Goal: Task Accomplishment & Management: Use online tool/utility

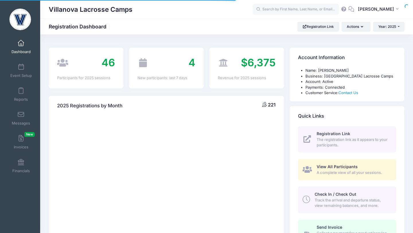
select select
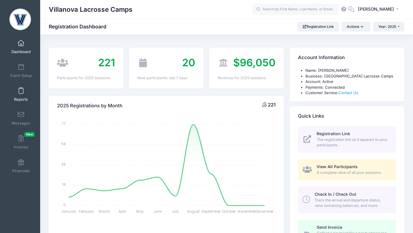
click at [24, 91] on link "Reports" at bounding box center [20, 94] width 27 height 20
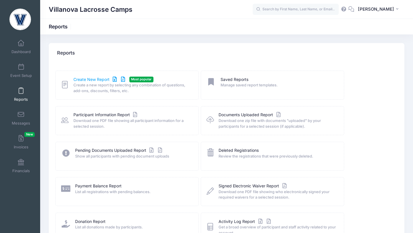
click at [75, 78] on link "Create New Report" at bounding box center [99, 80] width 53 height 6
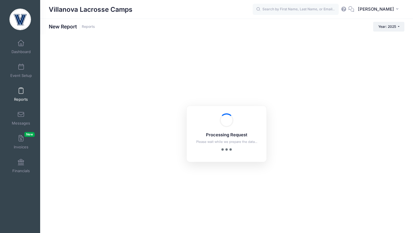
checkbox input "true"
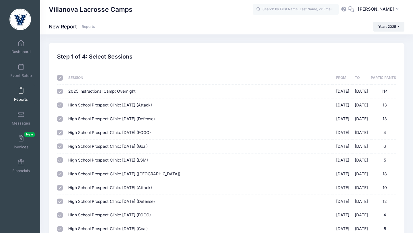
click at [63, 80] on div at bounding box center [60, 78] width 7 height 6
click at [61, 79] on input "checkbox" at bounding box center [60, 78] width 6 height 6
checkbox input "false"
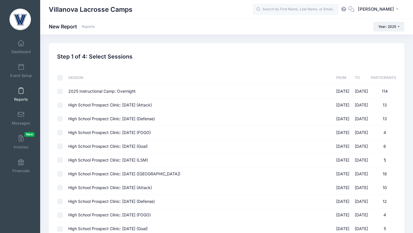
checkbox input "false"
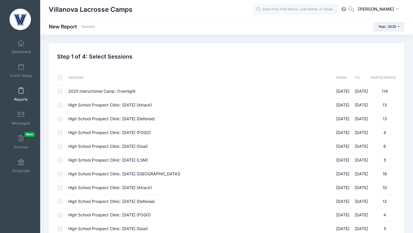
checkbox input "false"
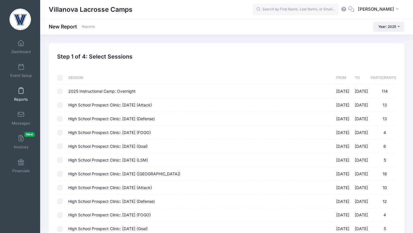
checkbox input "false"
click at [62, 106] on input "High School Prospect Clinic: September 21 (Attack) 09/21/2025 - 09/21/2025 13" at bounding box center [60, 105] width 6 height 6
checkbox input "true"
click at [61, 119] on input "High School Prospect Clinic: [DATE] (Defense) [DATE] - [DATE] 13" at bounding box center [60, 119] width 6 height 6
checkbox input "true"
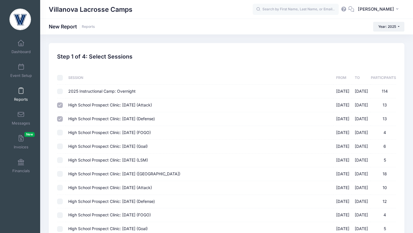
click at [61, 132] on input "High School Prospect Clinic: [DATE] (FOGO) [DATE] - [DATE] 4" at bounding box center [60, 133] width 6 height 6
checkbox input "true"
click at [61, 149] on td at bounding box center [61, 147] width 8 height 14
click at [60, 148] on input "High School Prospect Clinic: September 21 (Goal) 09/21/2025 - 09/21/2025 6" at bounding box center [60, 146] width 6 height 6
checkbox input "true"
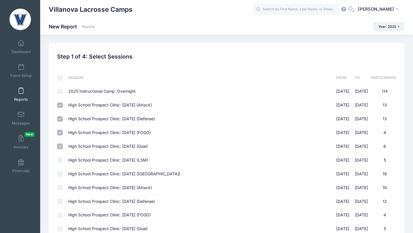
click at [61, 159] on input "High School Prospect Clinic: September 21 (LSM) 09/21/2025 - 09/21/2025 5" at bounding box center [60, 160] width 6 height 6
checkbox input "true"
click at [61, 172] on input "High School Prospect Clinic: September 21 (Midfield) 09/21/2025 - 09/21/2025 18" at bounding box center [60, 174] width 6 height 6
checkbox input "true"
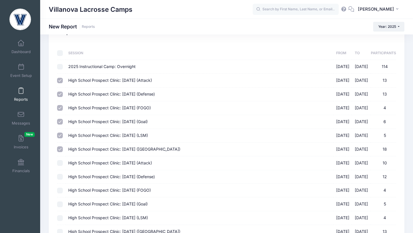
scroll to position [88, 0]
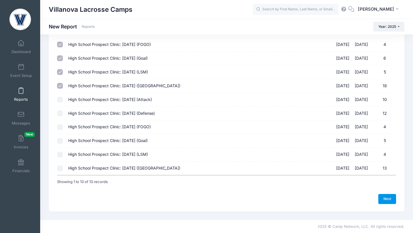
click at [388, 199] on link "Next" at bounding box center [387, 199] width 18 height 10
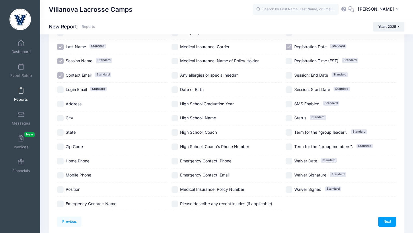
scroll to position [73, 0]
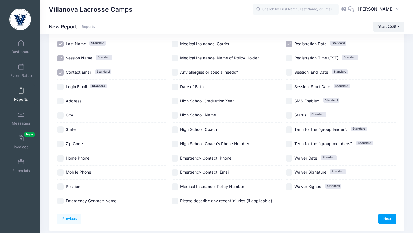
click at [61, 201] on input "Emergency Contact: Name" at bounding box center [60, 201] width 7 height 7
checkbox input "true"
click at [389, 217] on link "Next" at bounding box center [387, 219] width 18 height 10
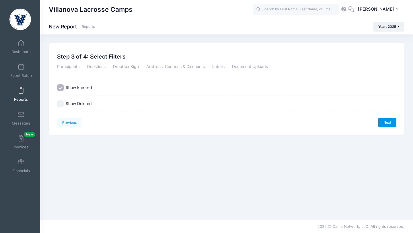
click at [383, 123] on link "Next" at bounding box center [387, 123] width 18 height 10
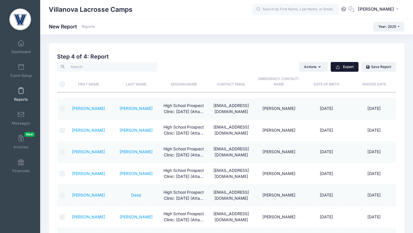
click at [349, 67] on button "Export" at bounding box center [345, 67] width 28 height 10
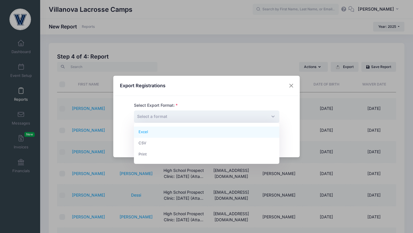
click at [272, 116] on span "Select a format" at bounding box center [206, 116] width 145 height 12
select select "excel"
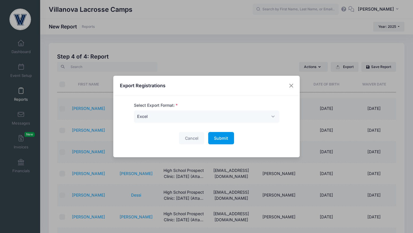
click at [211, 137] on button "Submit Please wait..." at bounding box center [221, 138] width 26 height 12
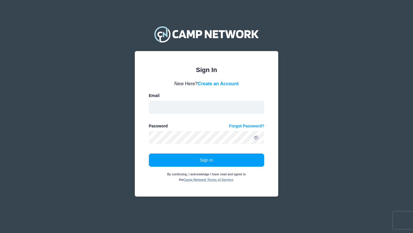
click at [231, 105] on input "email" at bounding box center [207, 107] width 116 height 13
type input "michael.corrado@villanova.edu"
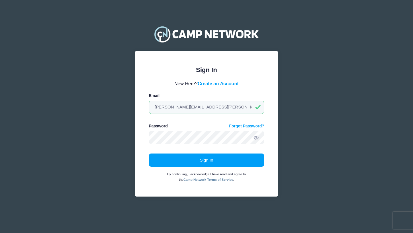
click at [225, 145] on form "New Here? Create an Account Email michael.corrado@villanova.edu Password Forgot…" at bounding box center [207, 131] width 116 height 102
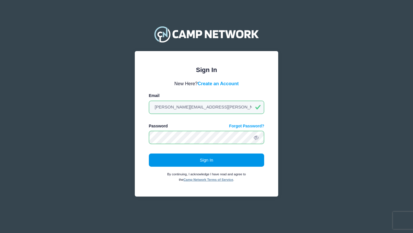
click at [225, 155] on button "Sign In" at bounding box center [207, 159] width 116 height 13
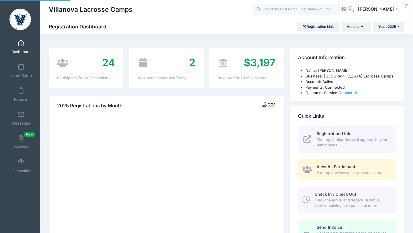
select select
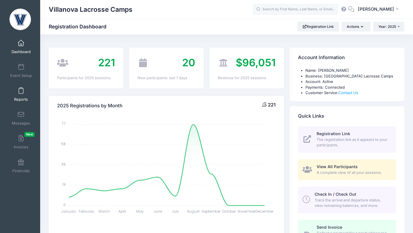
click at [21, 90] on span at bounding box center [21, 91] width 0 height 6
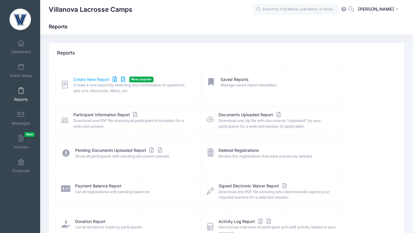
click at [78, 81] on link "Create New Report" at bounding box center [99, 80] width 53 height 6
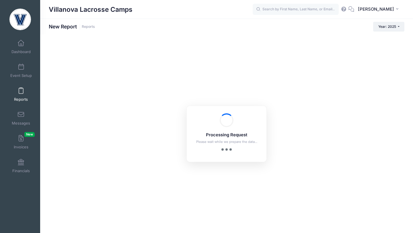
checkbox input "true"
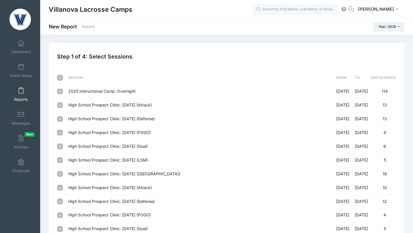
click at [60, 79] on input "checkbox" at bounding box center [60, 78] width 6 height 6
checkbox input "false"
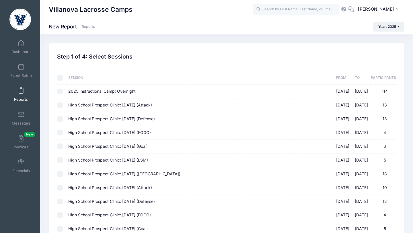
checkbox input "false"
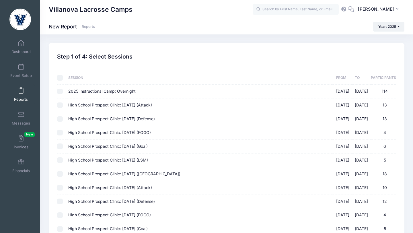
checkbox input "false"
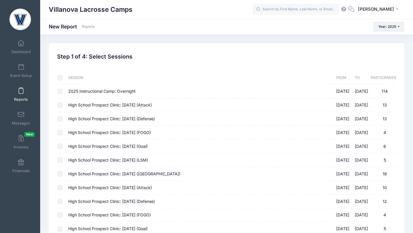
click at [61, 91] on input "2025 Instructional Camp: Overnight 07/18/2025 - 07/20/2025 114" at bounding box center [60, 92] width 6 height 6
checkbox input "true"
click at [61, 103] on input "High School Prospect Clinic: September 21 (Attack) 09/21/2025 - 09/21/2025 13" at bounding box center [60, 105] width 6 height 6
checkbox input "true"
click at [60, 118] on input "High School Prospect Clinic: September 21 (Defense) 09/21/2025 - 09/21/2025 13" at bounding box center [60, 119] width 6 height 6
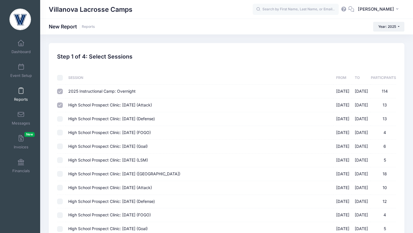
checkbox input "true"
click at [62, 132] on input "High School Prospect Clinic: September 21 (FOGO) 09/21/2025 - 09/21/2025 4" at bounding box center [60, 133] width 6 height 6
checkbox input "true"
click at [61, 144] on input "High School Prospect Clinic: September 21 (Goal) 09/21/2025 - 09/21/2025 6" at bounding box center [60, 146] width 6 height 6
checkbox input "true"
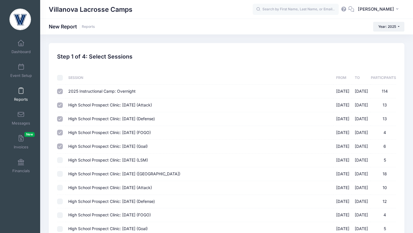
click at [61, 158] on input "High School Prospect Clinic: September 21 (LSM) 09/21/2025 - 09/21/2025 5" at bounding box center [60, 160] width 6 height 6
checkbox input "true"
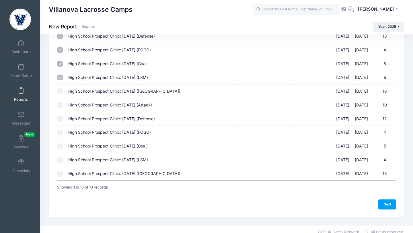
scroll to position [88, 0]
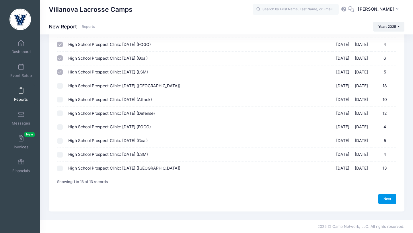
click at [385, 197] on link "Next" at bounding box center [387, 199] width 18 height 10
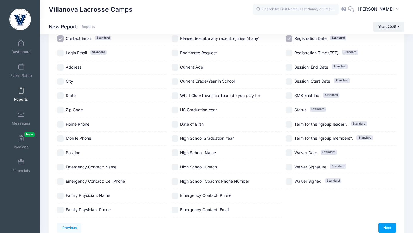
scroll to position [107, 0]
click at [21, 163] on span at bounding box center [21, 162] width 0 height 6
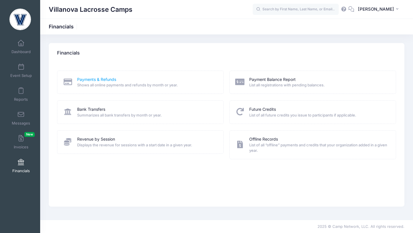
click at [94, 79] on link "Payments & Refunds" at bounding box center [96, 80] width 39 height 6
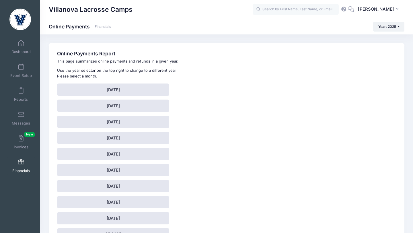
click at [21, 162] on span at bounding box center [21, 162] width 0 height 6
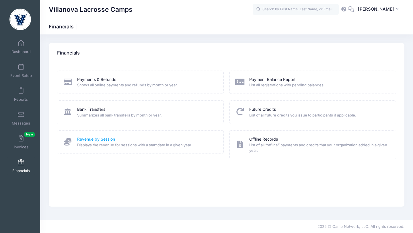
click at [87, 139] on link "Revenue by Session" at bounding box center [96, 139] width 38 height 6
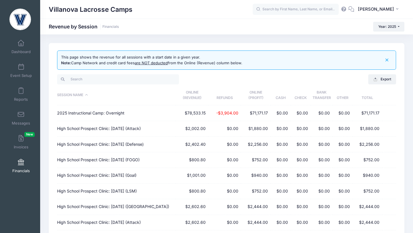
click at [21, 161] on span at bounding box center [21, 162] width 0 height 6
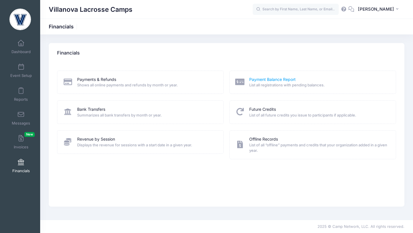
click at [259, 80] on link "Payment Balance Report" at bounding box center [272, 80] width 46 height 6
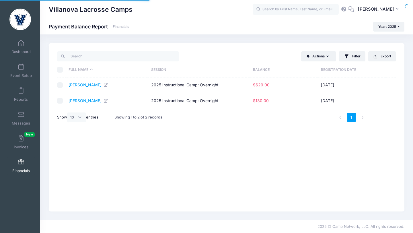
select select "10"
click at [21, 91] on span at bounding box center [21, 91] width 0 height 6
